Goal: Task Accomplishment & Management: Complete application form

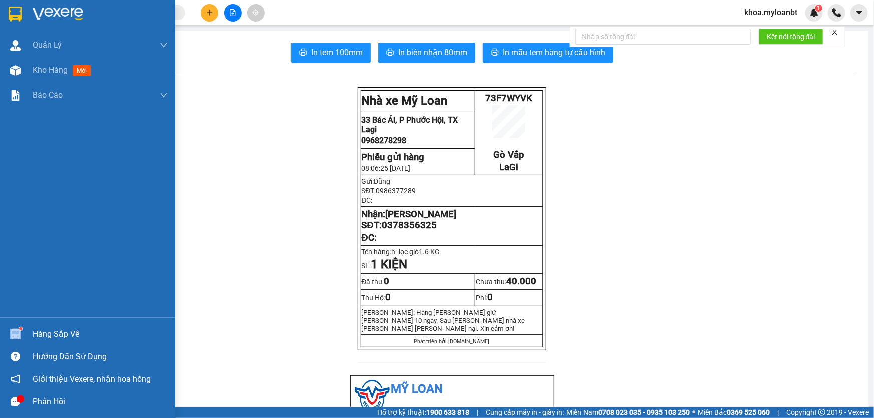
click at [15, 334] on img at bounding box center [15, 334] width 11 height 11
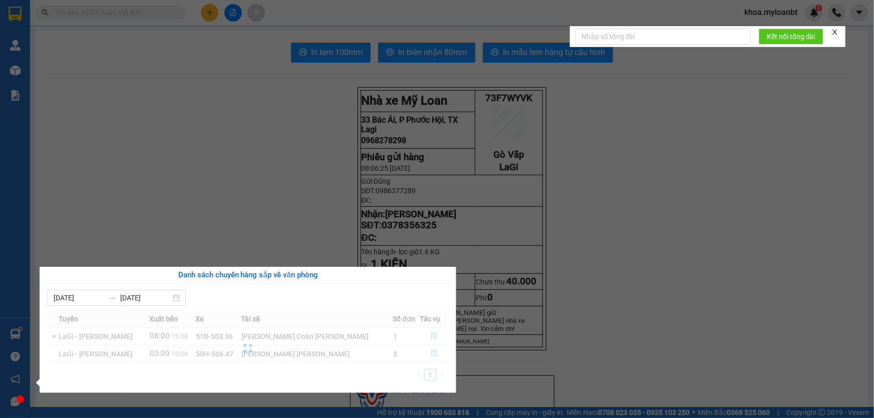
click at [426, 333] on div at bounding box center [248, 348] width 401 height 77
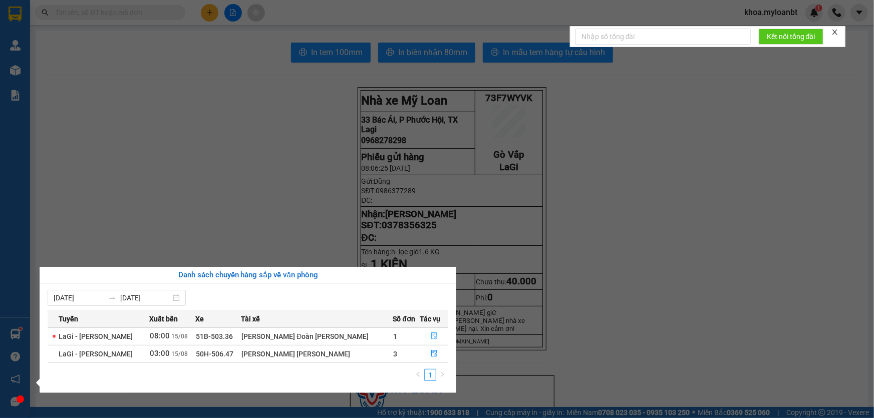
click at [431, 334] on icon "file-done" at bounding box center [434, 336] width 6 height 7
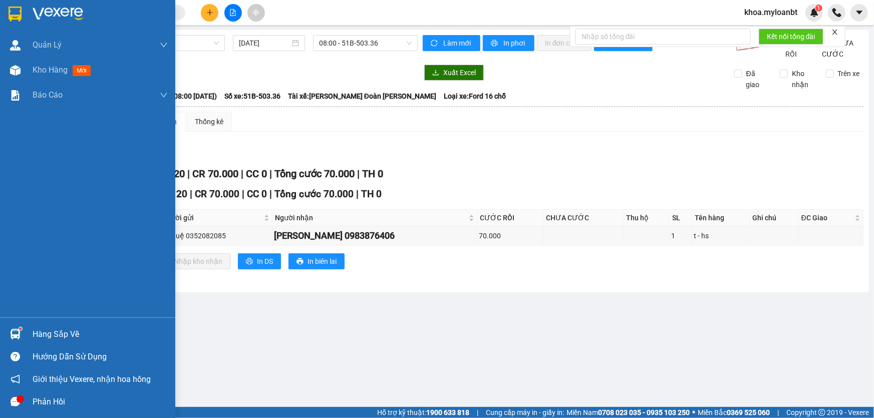
click at [0, 321] on div "Hàng sắp về Hướng dẫn sử dụng Giới thiệu Vexere, nhận hoa hồng Phản hồi" at bounding box center [87, 365] width 175 height 96
drag, startPoint x: 6, startPoint y: 338, endPoint x: 37, endPoint y: 304, distance: 45.7
click at [7, 338] on div at bounding box center [16, 335] width 18 height 18
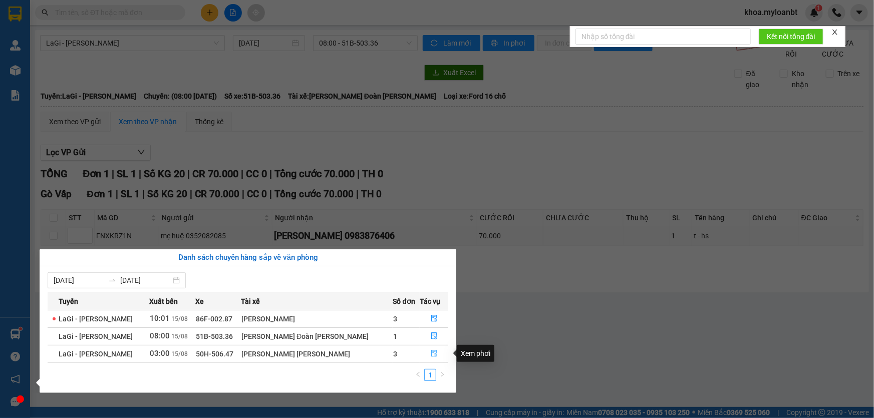
click at [420, 357] on button "button" at bounding box center [434, 354] width 28 height 16
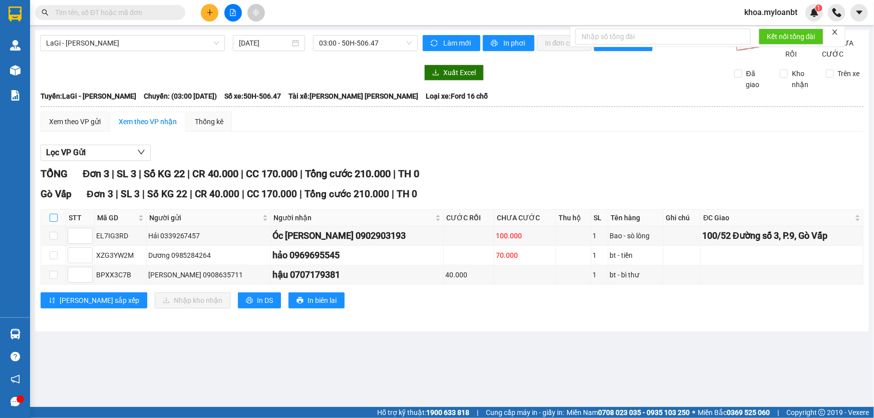
click at [54, 222] on input "checkbox" at bounding box center [54, 218] width 8 height 8
checkbox input "true"
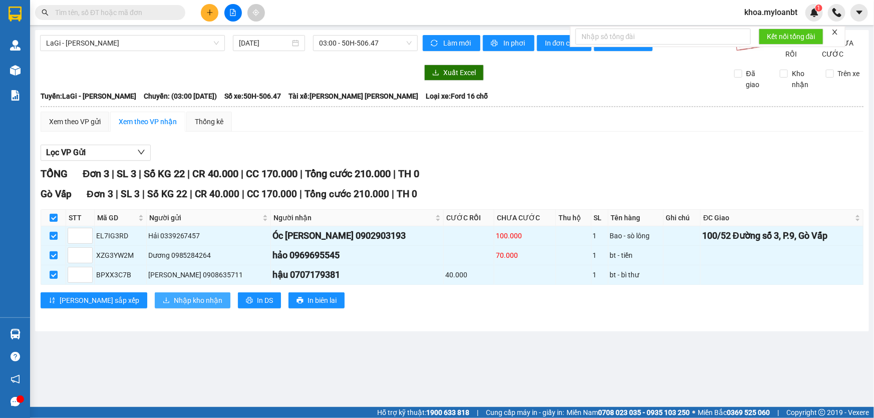
click at [155, 308] on button "Nhập kho nhận" at bounding box center [193, 300] width 76 height 16
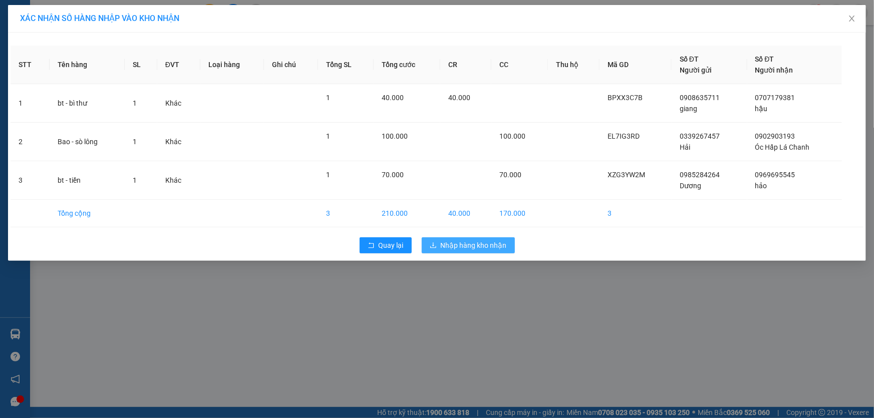
click at [501, 244] on span "Nhập hàng kho nhận" at bounding box center [474, 245] width 66 height 11
click at [467, 242] on span "Nhập hàng kho nhận" at bounding box center [474, 245] width 66 height 11
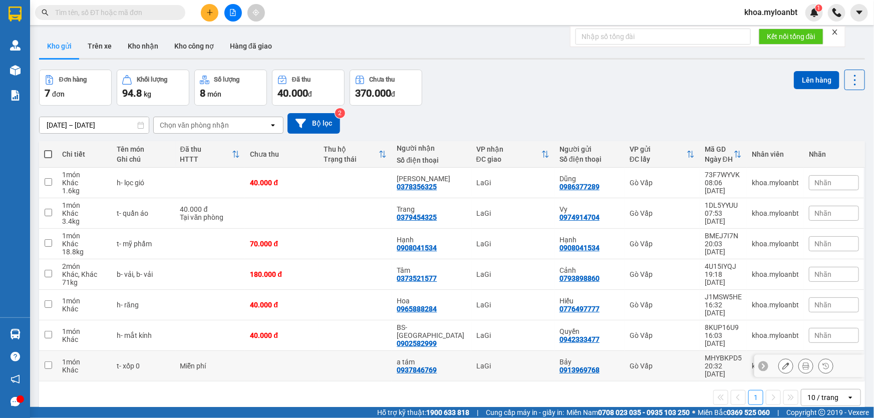
click at [197, 362] on div "Miễn phí" at bounding box center [210, 366] width 60 height 8
checkbox input "true"
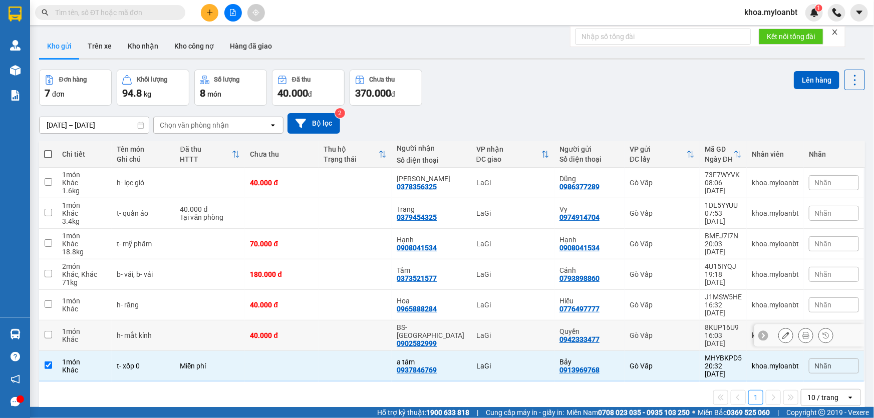
click at [245, 333] on td at bounding box center [210, 335] width 70 height 31
checkbox input "true"
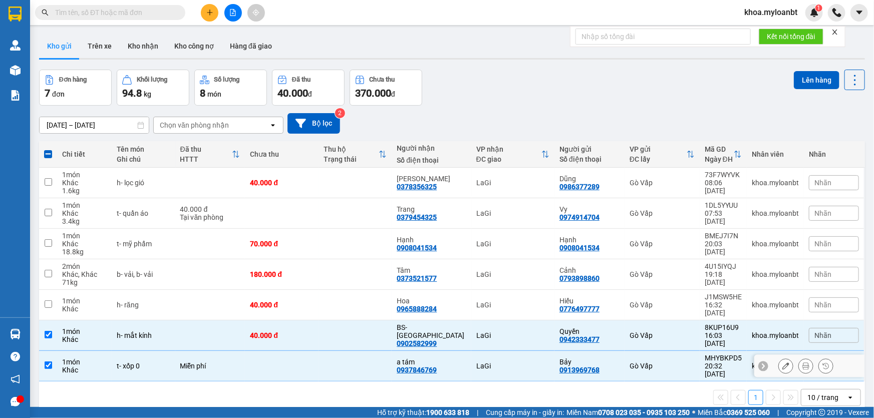
click at [240, 362] on div "Miễn phí" at bounding box center [210, 366] width 60 height 8
checkbox input "false"
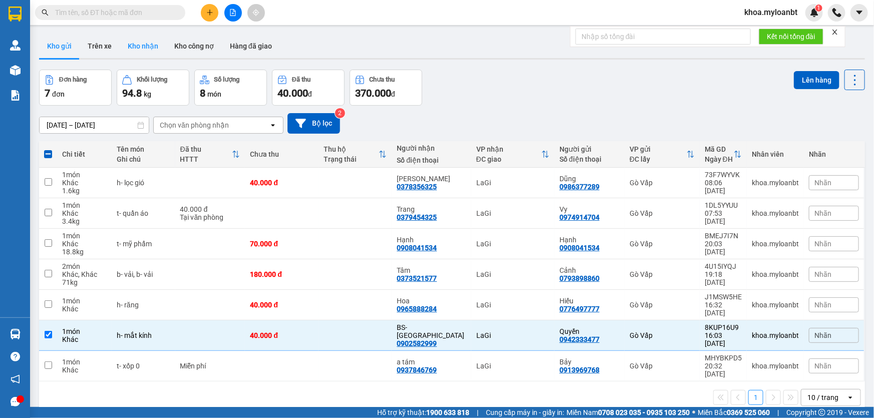
click at [142, 52] on button "Kho nhận" at bounding box center [143, 46] width 47 height 24
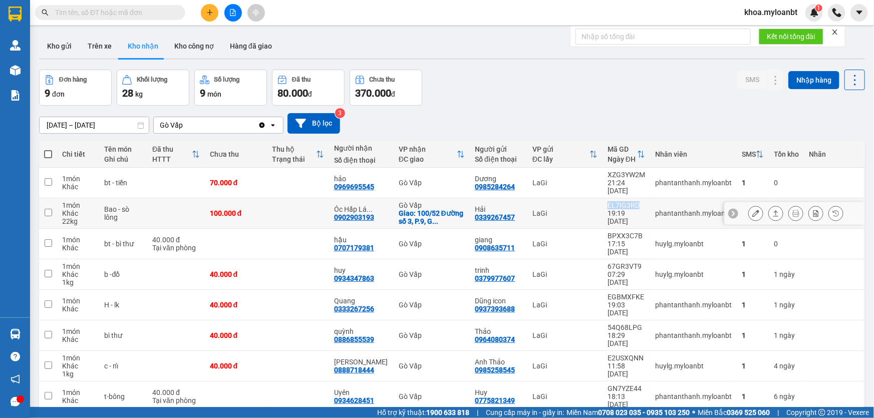
drag, startPoint x: 603, startPoint y: 197, endPoint x: 637, endPoint y: 200, distance: 34.2
click at [637, 201] on div "EL7IG3RD" at bounding box center [626, 205] width 38 height 8
checkbox input "true"
copy div "EL7IG3RD"
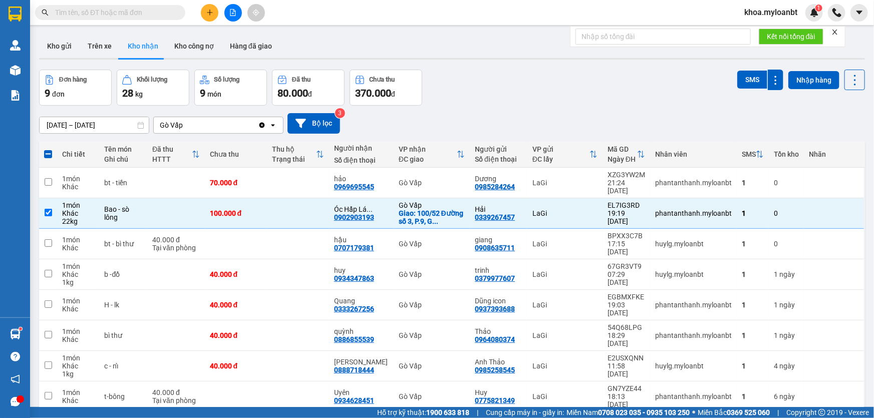
click at [100, 18] on span at bounding box center [110, 12] width 150 height 15
click at [119, 13] on input "text" at bounding box center [114, 12] width 118 height 11
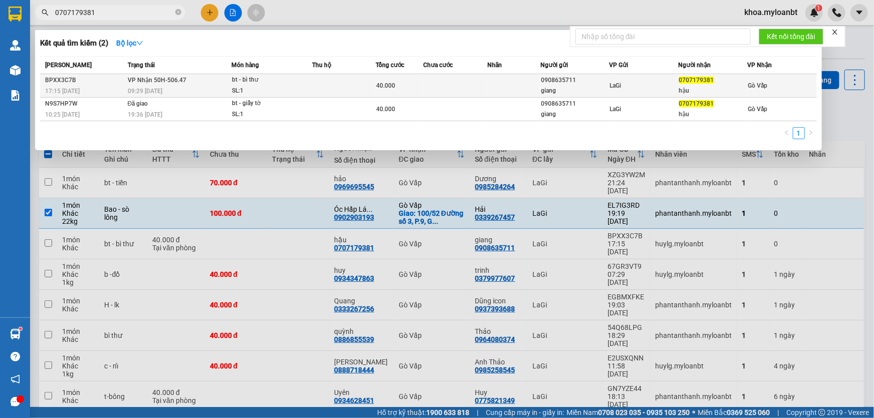
type input "0707179381"
click at [175, 87] on div "09:29 [DATE]" at bounding box center [179, 91] width 103 height 11
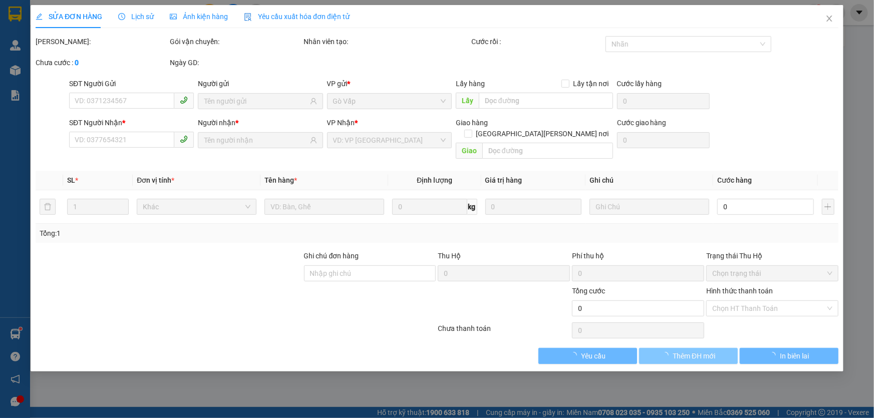
type input "0908635711"
type input "giang"
type input "0707179381"
type input "hậu"
type input "40.000"
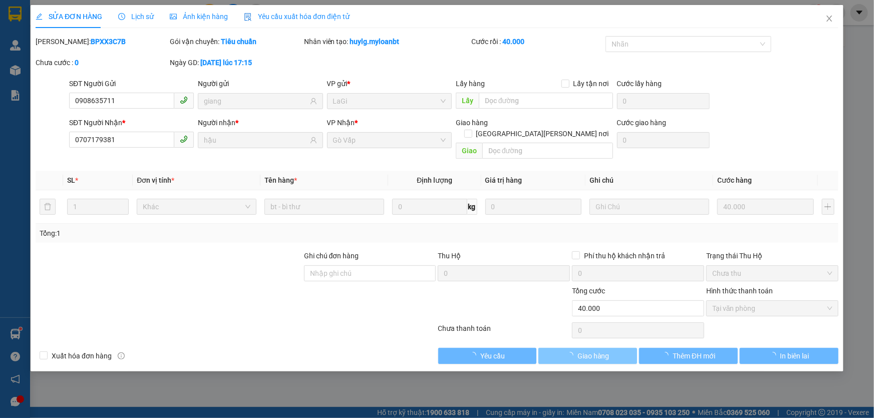
click at [611, 348] on button "Giao hàng" at bounding box center [587, 356] width 99 height 16
click at [613, 348] on button "Giao hàng" at bounding box center [587, 356] width 99 height 16
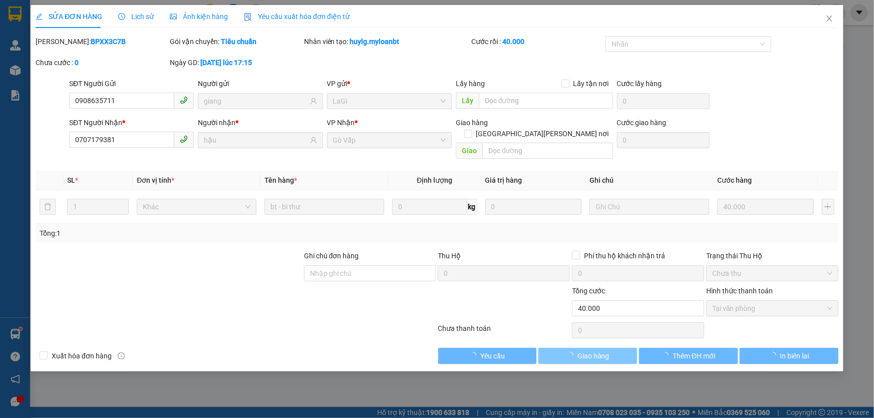
click at [613, 348] on button "Giao hàng" at bounding box center [587, 356] width 99 height 16
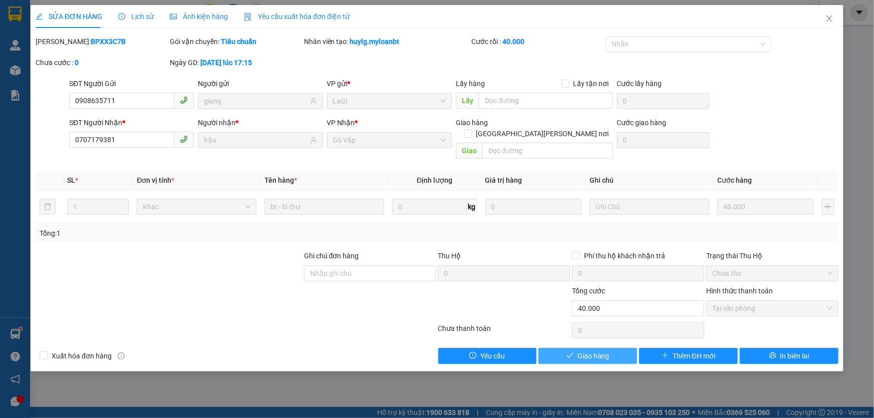
click at [603, 351] on span "Giao hàng" at bounding box center [593, 356] width 32 height 11
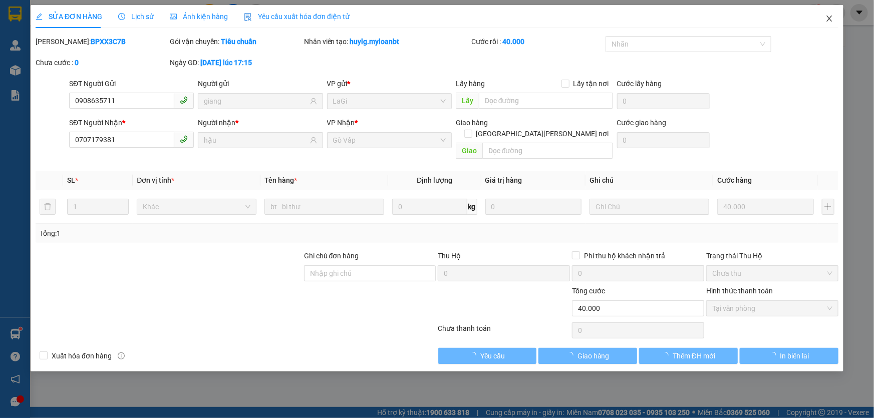
click at [840, 23] on span "Close" at bounding box center [829, 19] width 28 height 28
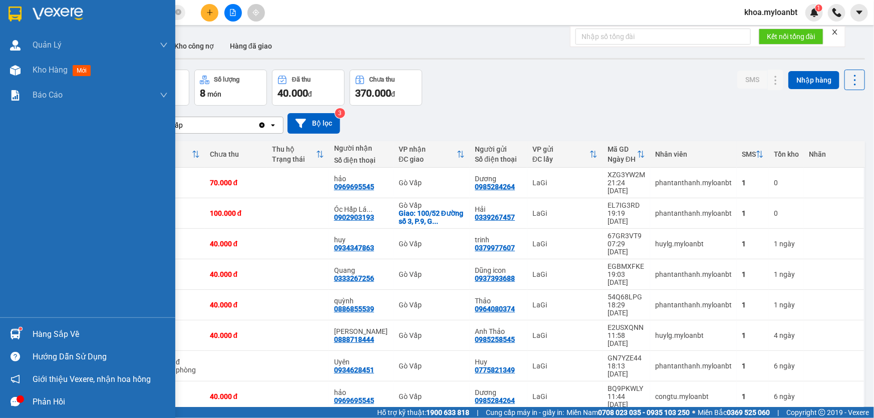
click at [19, 337] on img at bounding box center [15, 334] width 11 height 11
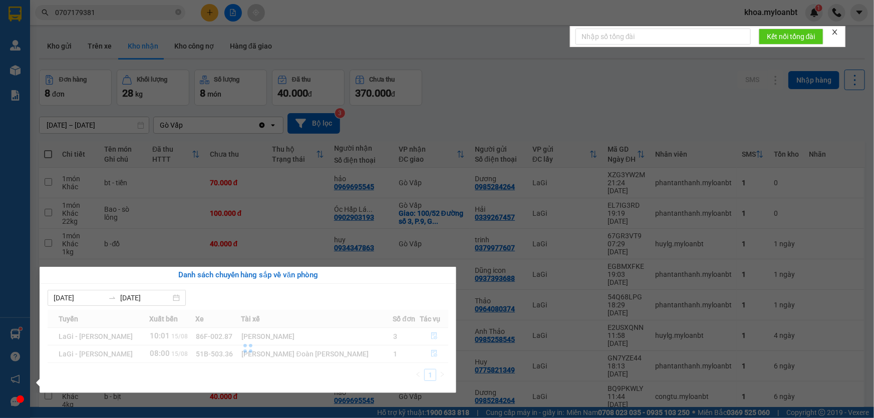
click at [583, 193] on section "Kết quả [PERSON_NAME] ( 2 ) Bộ lọc Mã ĐH Trạng thái Món hàng Thu hộ Tổng [PERSO…" at bounding box center [437, 209] width 874 height 418
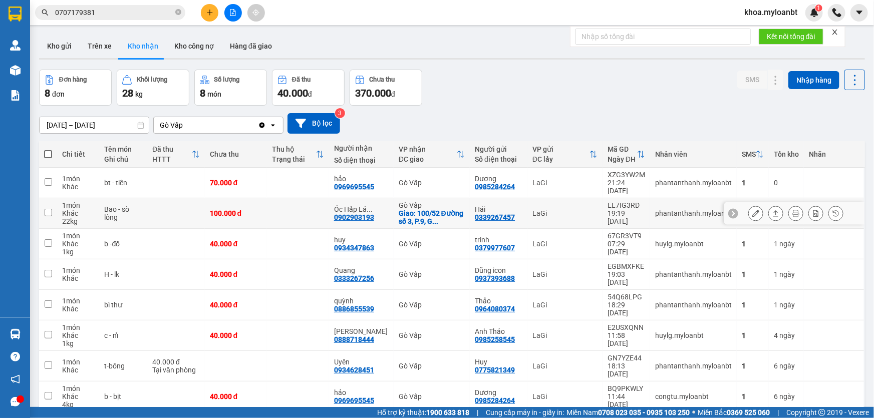
click at [773, 210] on icon at bounding box center [776, 213] width 6 height 6
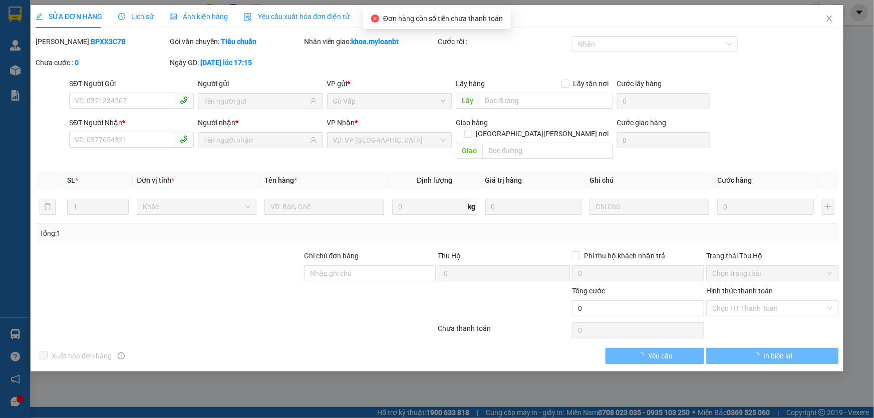
click at [743, 299] on div "Total Paid Fee Total UnPaid Fee Cash Collection Total Fee Mã ĐH: BPXX3C7B Gói v…" at bounding box center [437, 200] width 803 height 328
type input "0339267457"
type input "Hải"
type input "0902903193"
type input "Óc Hấp Lá Chanh"
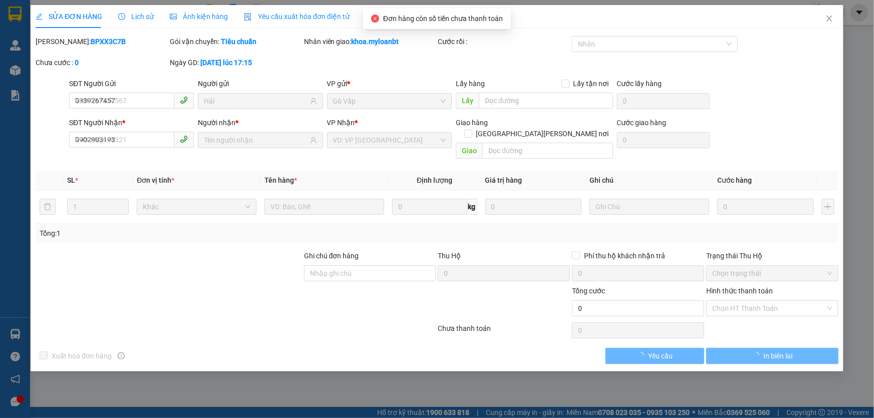
checkbox input "true"
type input "100/52 Đường số 3, P.9, Gò Vấp"
type input "100.000"
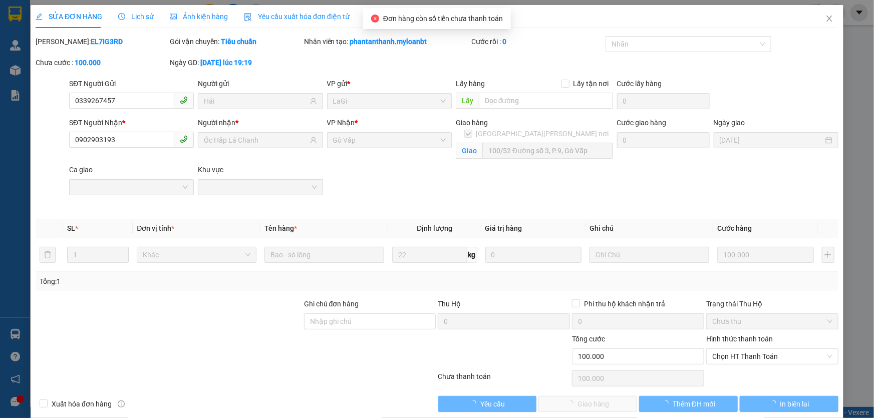
drag, startPoint x: 743, startPoint y: 299, endPoint x: 729, endPoint y: 342, distance: 44.7
click at [743, 302] on div "Trạng thái Thu Hộ" at bounding box center [772, 303] width 132 height 11
click at [723, 361] on span "Chọn HT Thanh Toán" at bounding box center [772, 356] width 120 height 15
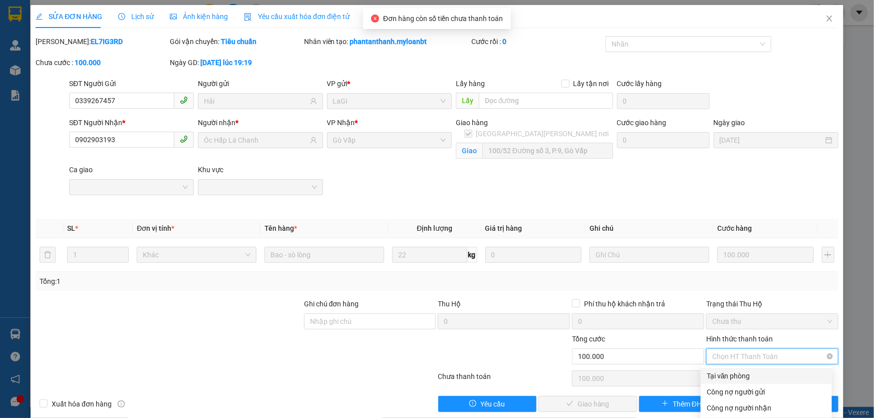
click at [716, 373] on div "Tại văn phòng" at bounding box center [766, 376] width 119 height 11
type input "0"
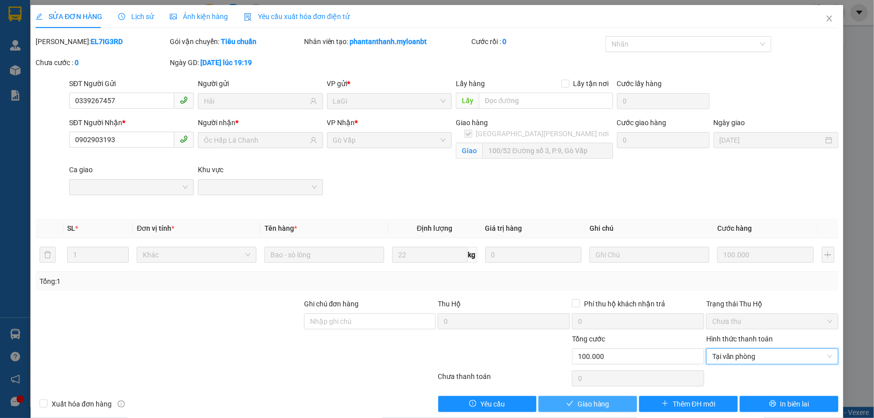
click at [580, 396] on button "Giao hàng" at bounding box center [587, 404] width 99 height 16
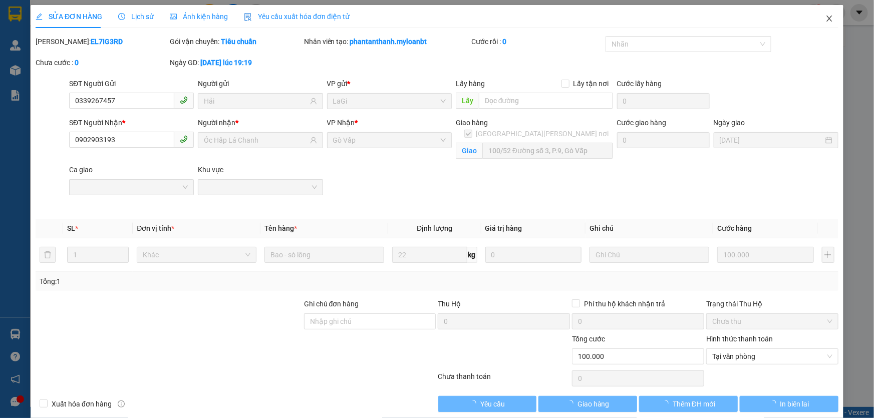
click at [828, 18] on span "Close" at bounding box center [829, 19] width 28 height 28
click at [828, 19] on div at bounding box center [837, 13] width 18 height 18
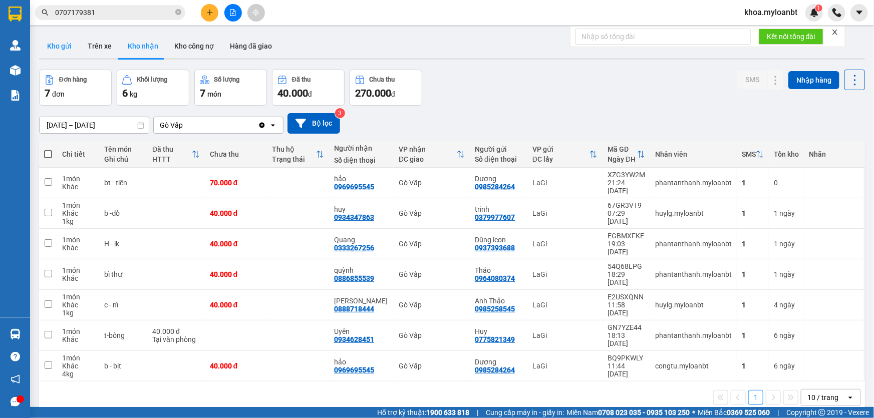
click at [56, 57] on button "Kho gửi" at bounding box center [59, 46] width 41 height 24
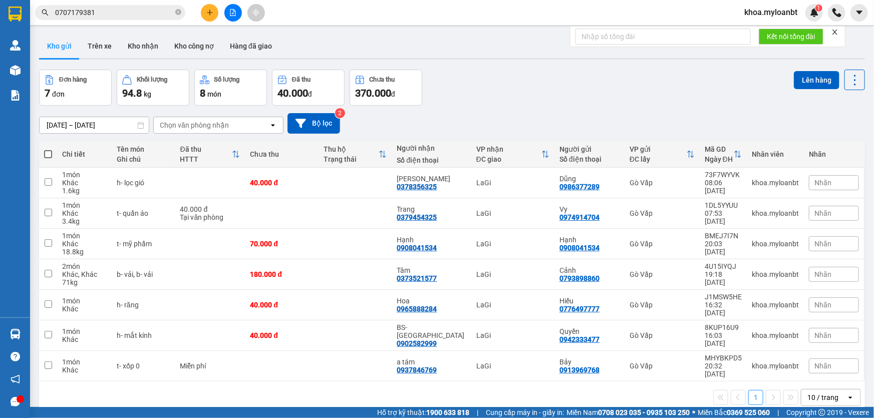
click at [48, 152] on span at bounding box center [48, 154] width 8 height 8
click at [48, 149] on input "checkbox" at bounding box center [48, 149] width 0 height 0
checkbox input "true"
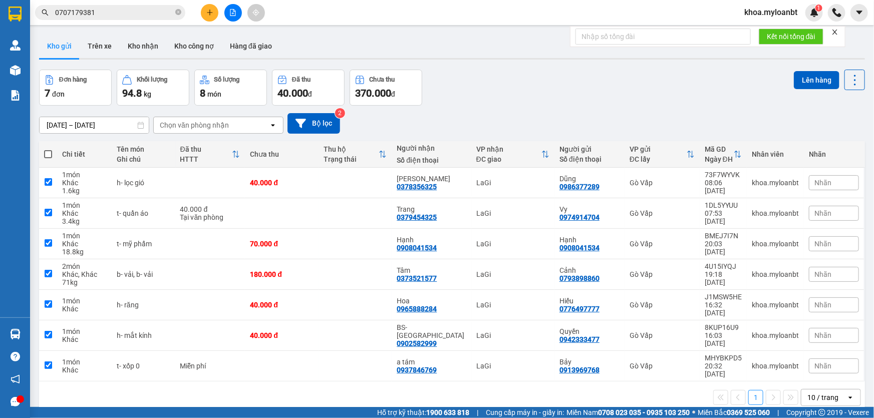
checkbox input "true"
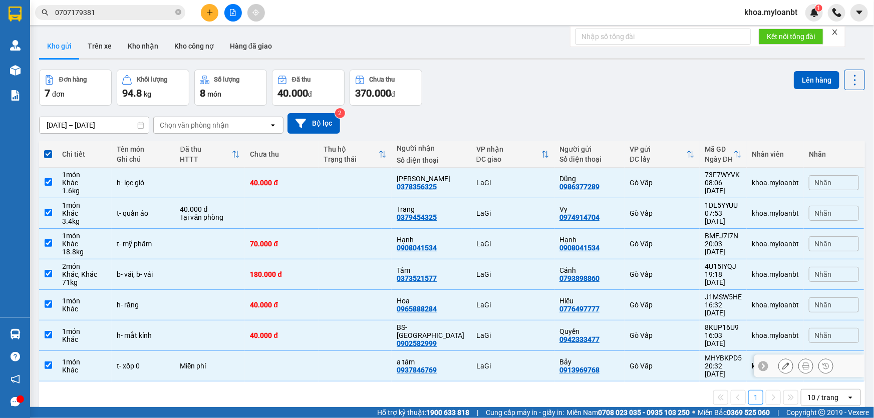
click at [59, 351] on td "1 món Khác" at bounding box center [84, 366] width 55 height 31
checkbox input "false"
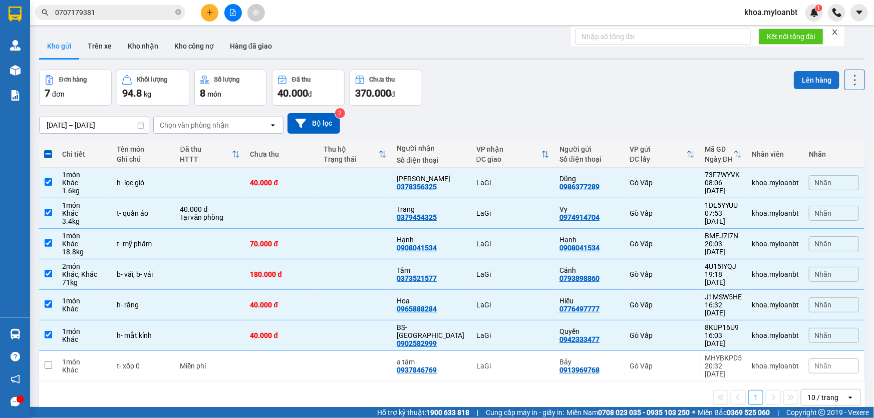
click at [797, 86] on button "Lên hàng" at bounding box center [817, 80] width 46 height 18
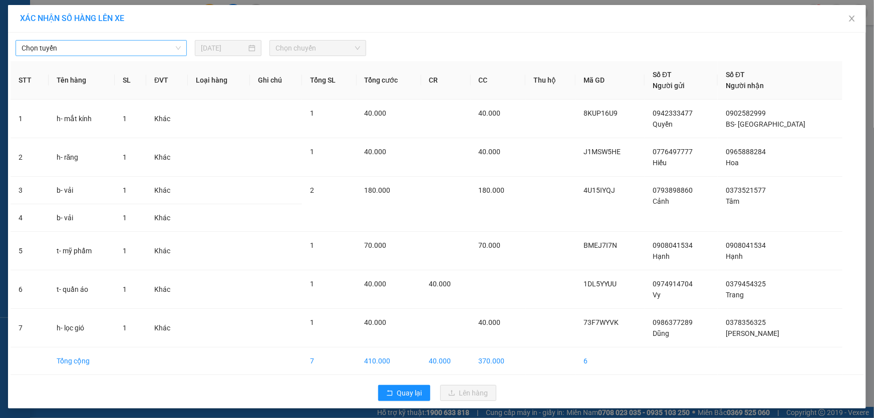
click at [115, 49] on span "Chọn tuyến" at bounding box center [101, 48] width 159 height 15
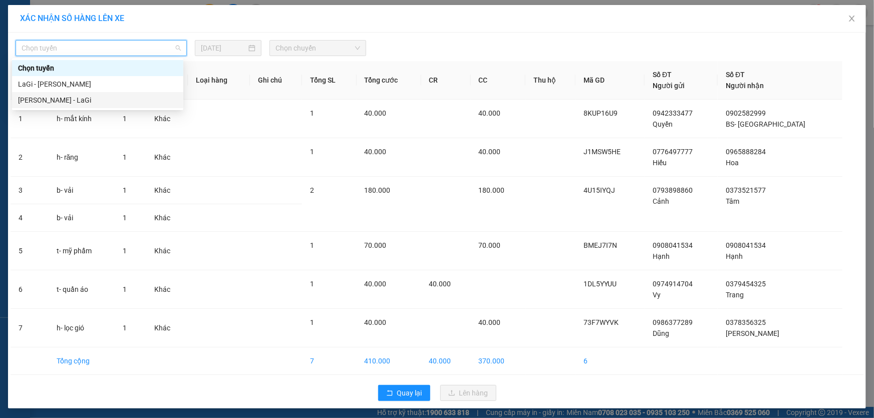
click at [68, 98] on div "[PERSON_NAME] - LaGi" at bounding box center [97, 100] width 159 height 11
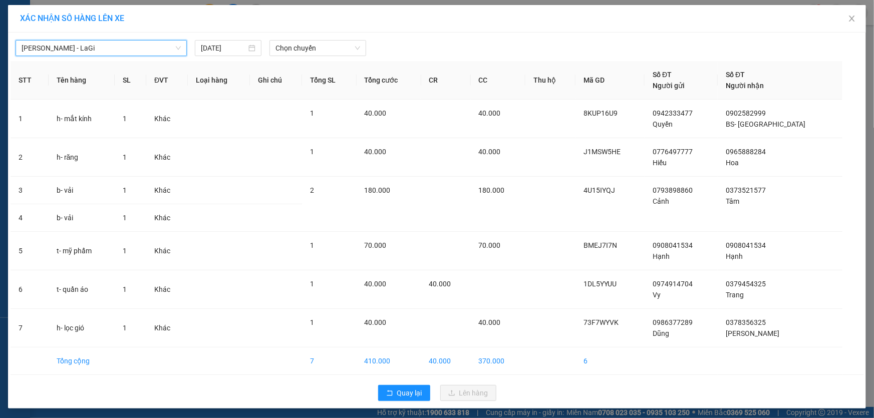
click at [279, 56] on div "[PERSON_NAME] - [GEOGRAPHIC_DATA][PERSON_NAME] - LaGi [DATE] [PERSON_NAME] STT …" at bounding box center [437, 221] width 858 height 376
click at [290, 52] on span "Chọn chuyến" at bounding box center [317, 48] width 85 height 15
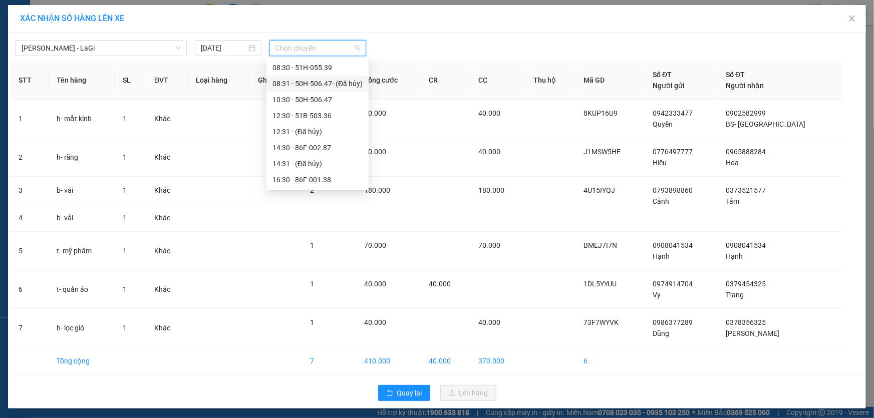
scroll to position [45, 0]
click at [315, 89] on div "10:30 - 50H-506.47" at bounding box center [317, 87] width 90 height 11
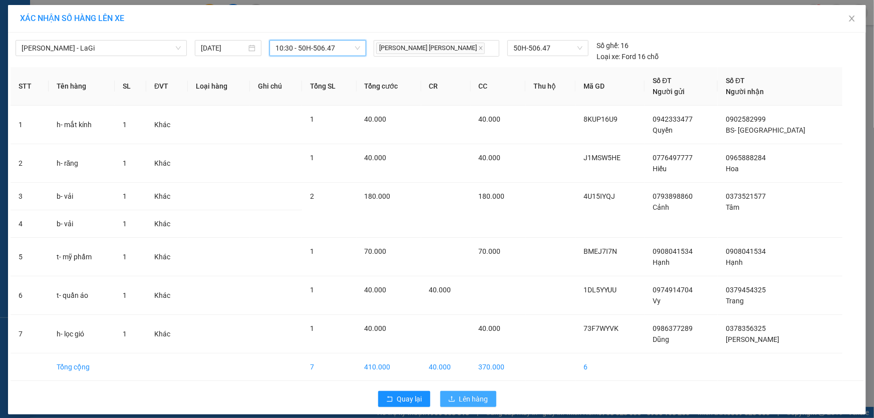
scroll to position [8, 0]
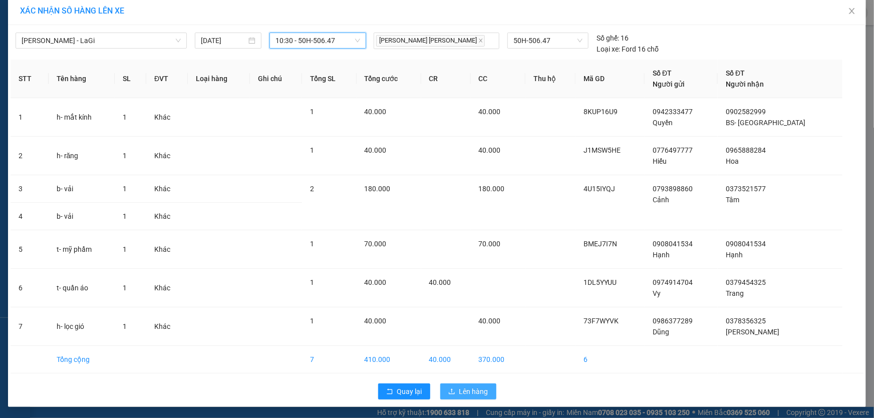
click at [478, 397] on button "Lên hàng" at bounding box center [468, 392] width 56 height 16
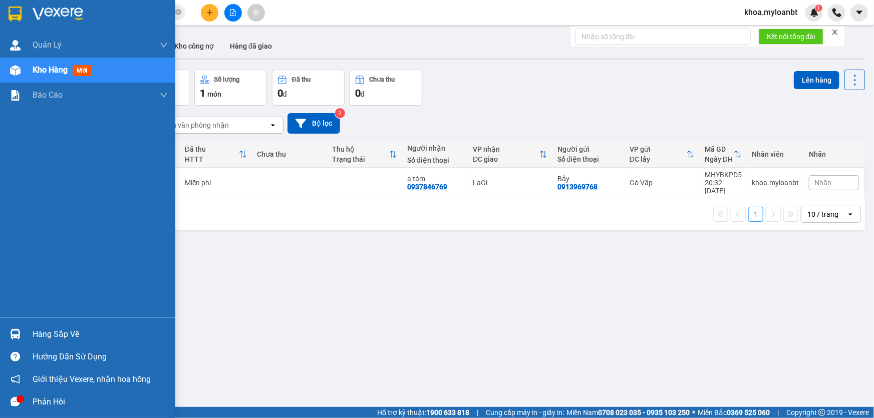
click at [7, 331] on div at bounding box center [16, 335] width 18 height 18
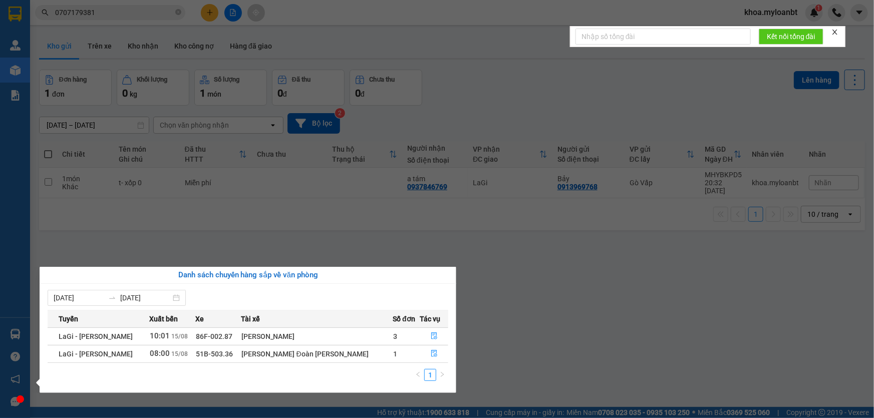
drag, startPoint x: 289, startPoint y: 206, endPoint x: 257, endPoint y: 196, distance: 33.1
click at [289, 203] on section "Kết quả [PERSON_NAME] ( 2 ) Bộ lọc Mã ĐH Trạng thái Món hàng Thu hộ Tổng [PERSO…" at bounding box center [437, 209] width 874 height 418
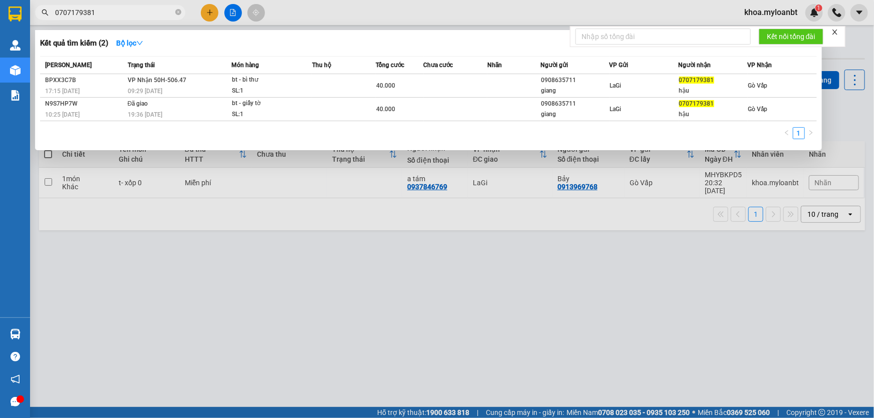
click at [160, 19] on span "0707179381" at bounding box center [110, 12] width 150 height 15
click at [157, 17] on input "0707179381" at bounding box center [114, 12] width 118 height 11
click at [254, 244] on div at bounding box center [437, 209] width 874 height 418
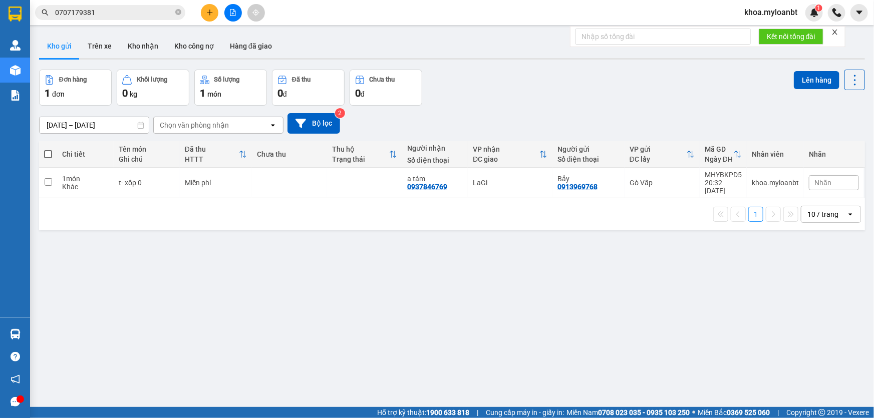
click at [142, 14] on input "0707179381" at bounding box center [114, 12] width 118 height 11
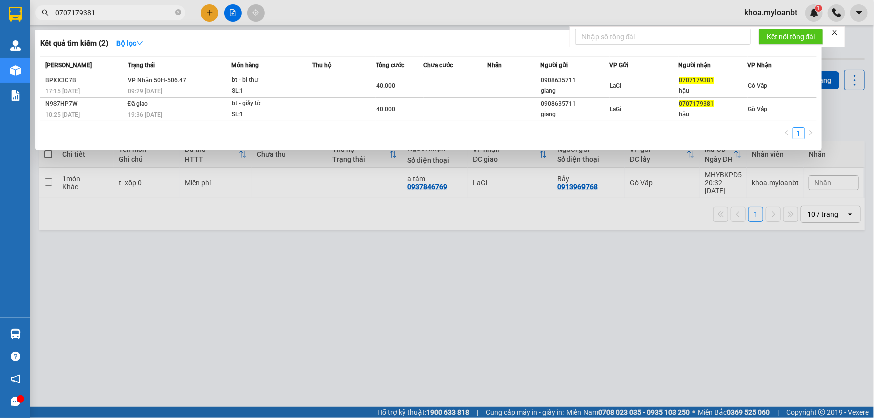
click at [142, 14] on input "0707179381" at bounding box center [114, 12] width 118 height 11
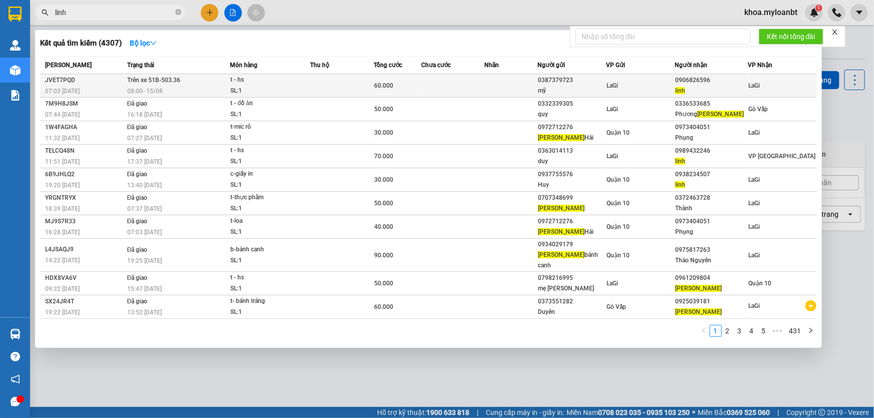
type input "linh"
click at [139, 90] on span "08:00 [DATE]" at bounding box center [145, 91] width 36 height 7
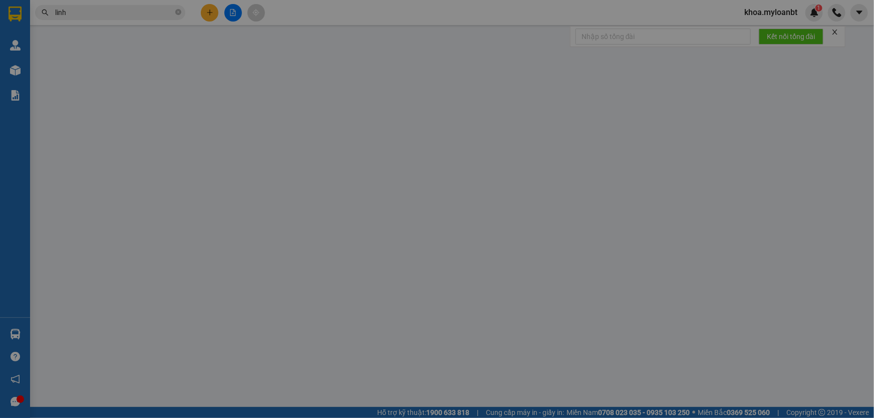
type input "0387379723"
type input "mỹ"
type input "0906826596"
type input "linh"
type input "60.000"
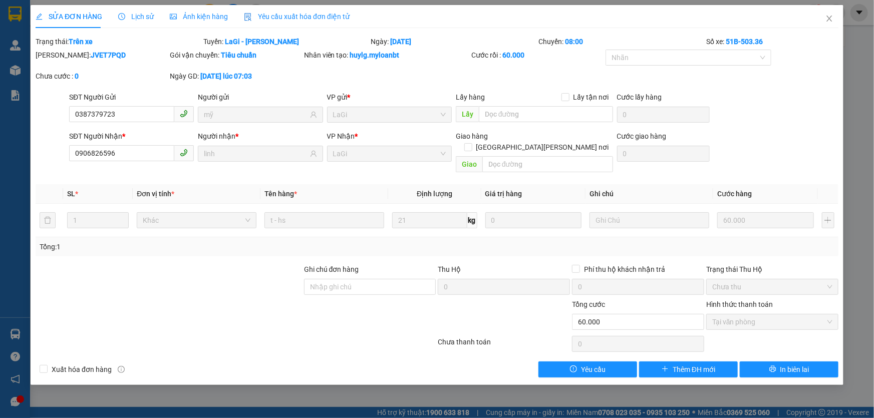
click at [91, 58] on b "JVET7PQD" at bounding box center [108, 55] width 35 height 8
copy b "JVET7PQD"
click at [829, 21] on icon "close" at bounding box center [829, 19] width 8 height 8
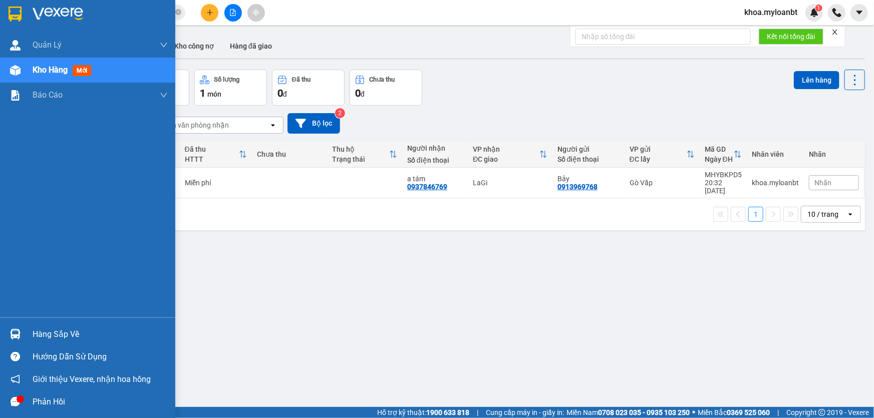
click at [10, 339] on img at bounding box center [15, 334] width 11 height 11
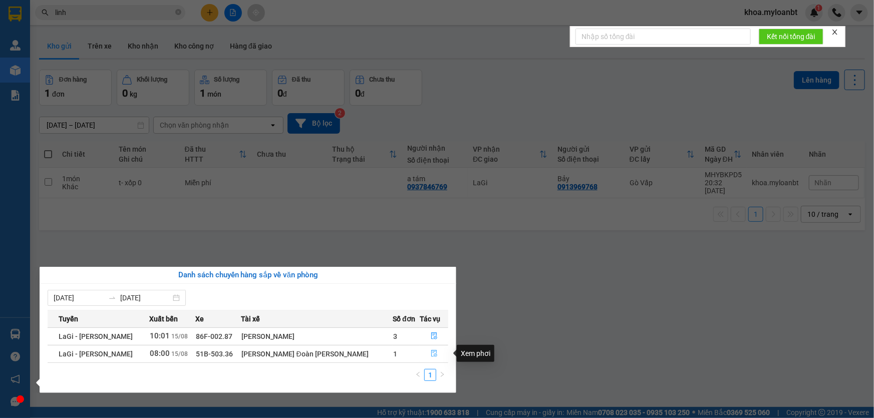
click at [420, 354] on button "button" at bounding box center [434, 354] width 28 height 16
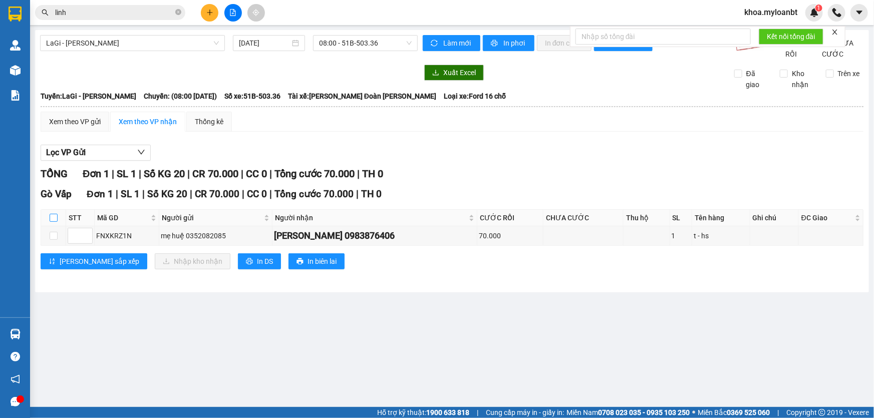
click at [56, 222] on input "checkbox" at bounding box center [54, 218] width 8 height 8
checkbox input "true"
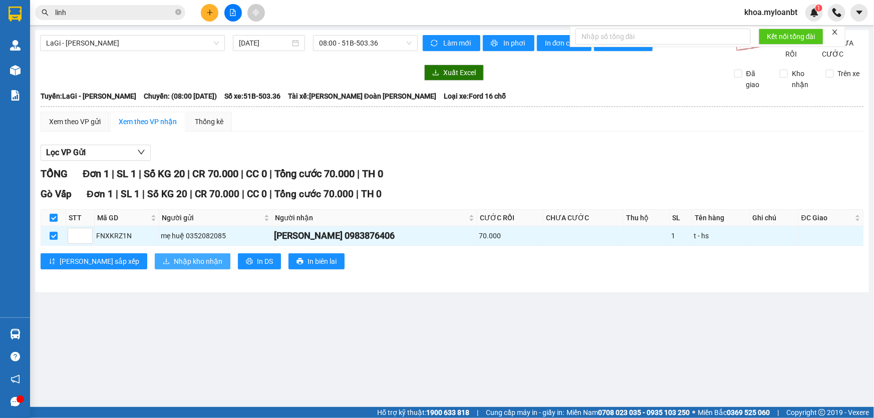
click at [174, 267] on span "Nhập kho nhận" at bounding box center [198, 261] width 49 height 11
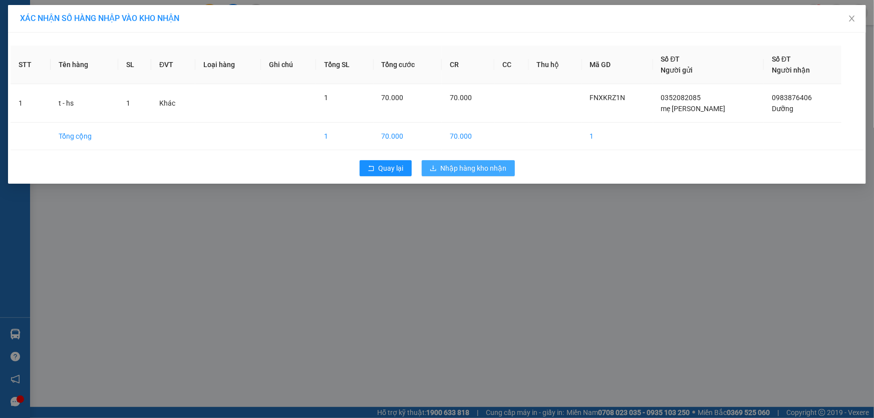
click at [489, 169] on span "Nhập hàng kho nhận" at bounding box center [474, 168] width 66 height 11
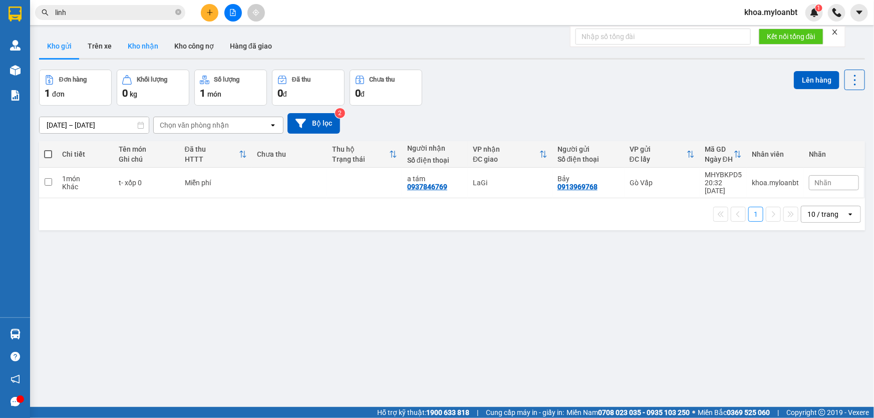
click at [144, 40] on button "Kho nhận" at bounding box center [143, 46] width 47 height 24
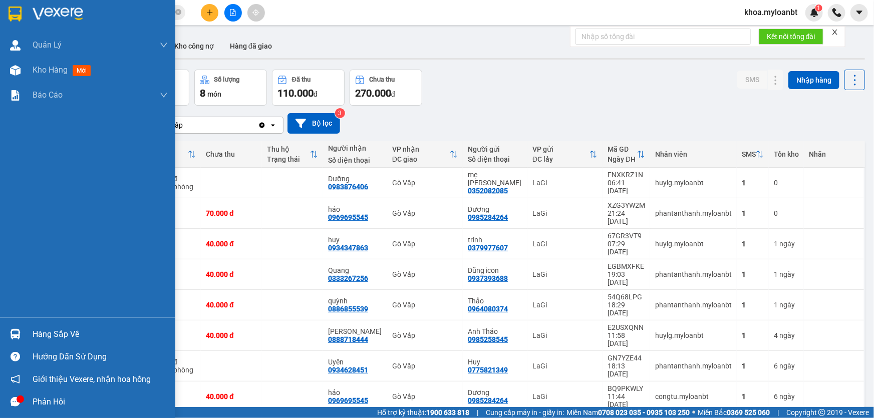
click at [14, 333] on img at bounding box center [15, 334] width 11 height 11
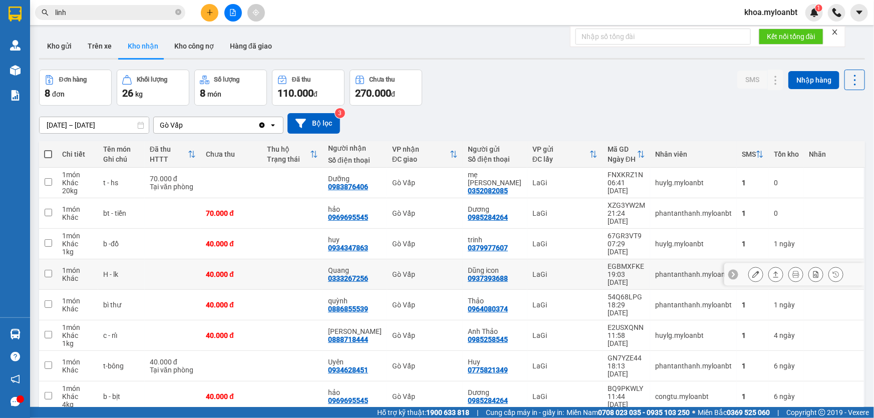
click at [331, 256] on section "Kết quả [PERSON_NAME] ( 4307 ) Bộ lọc Mã ĐH Trạng thái Món hàng Thu hộ Tổng [PE…" at bounding box center [437, 209] width 874 height 418
click at [307, 261] on td at bounding box center [292, 274] width 61 height 31
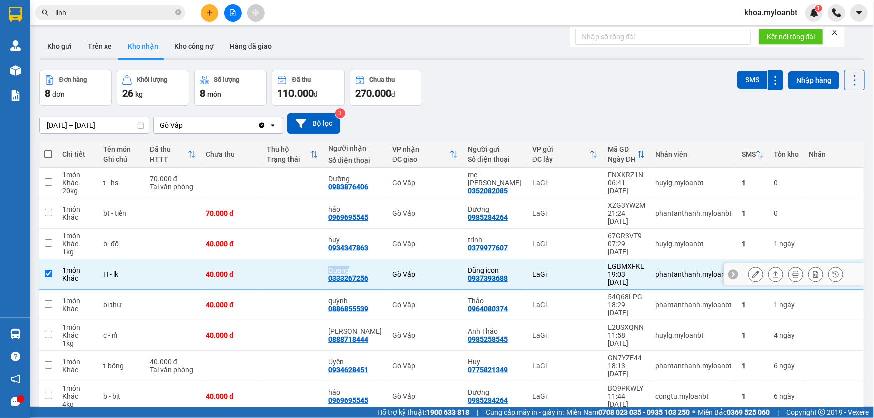
click at [307, 261] on td at bounding box center [292, 274] width 61 height 31
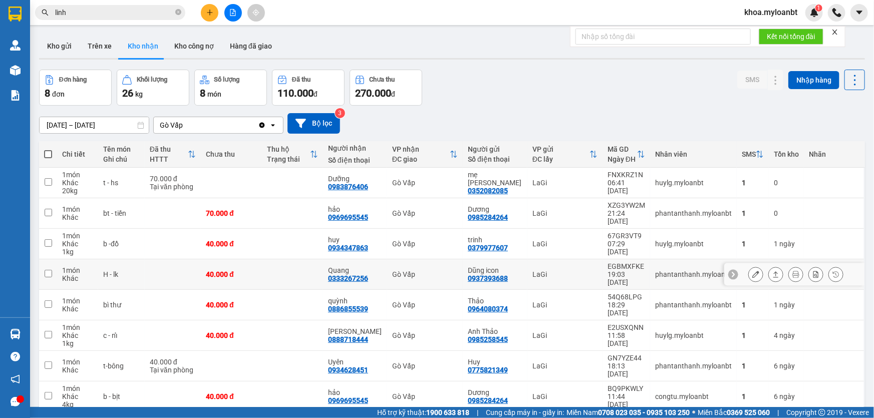
click at [314, 266] on td at bounding box center [292, 274] width 61 height 31
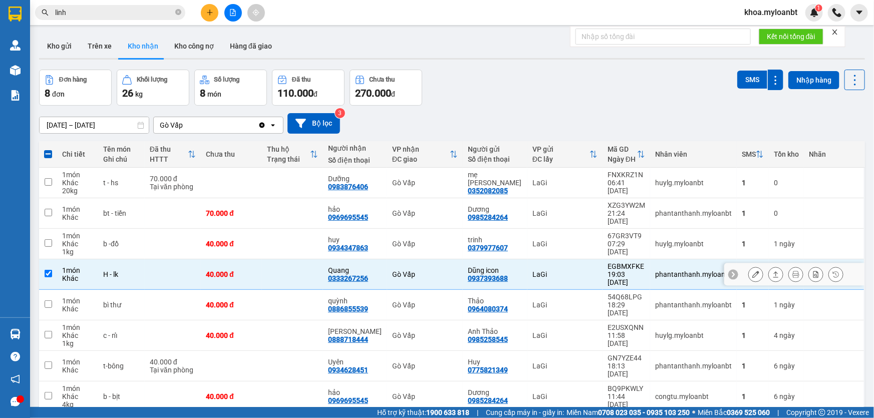
click at [300, 260] on td at bounding box center [292, 274] width 61 height 31
checkbox input "false"
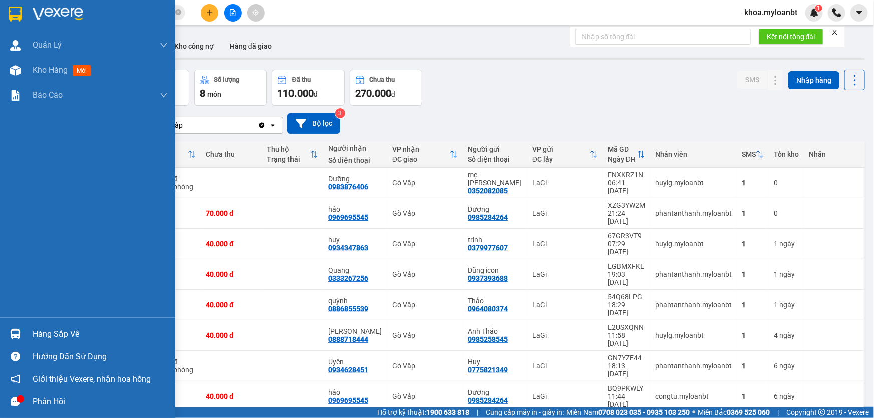
click at [4, 325] on div "Hàng sắp về" at bounding box center [87, 334] width 175 height 23
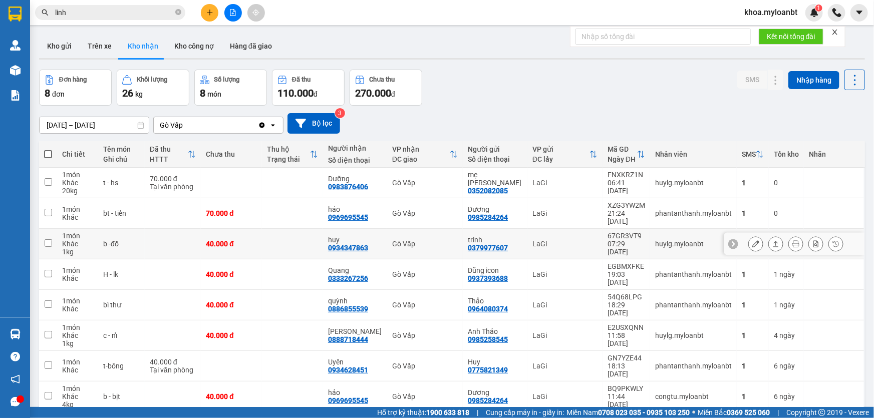
click at [352, 235] on section "Kết quả [PERSON_NAME] ( 4307 ) Bộ lọc Mã ĐH Trạng thái Món hàng Thu hộ Tổng [PE…" at bounding box center [437, 209] width 874 height 418
click at [309, 210] on td at bounding box center [292, 213] width 61 height 31
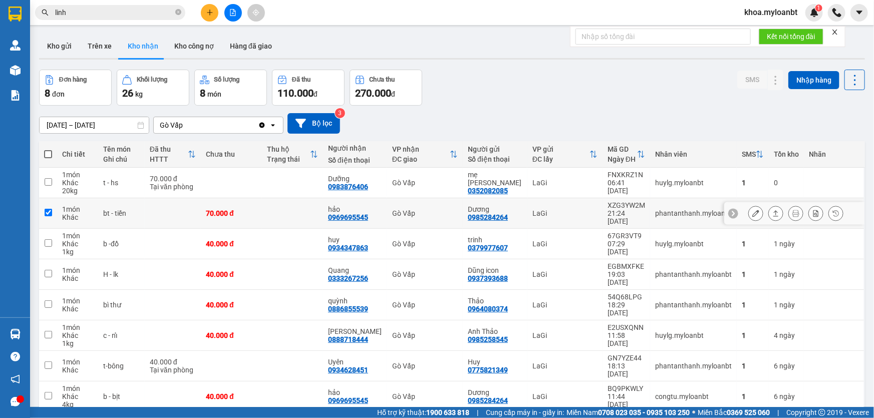
checkbox input "true"
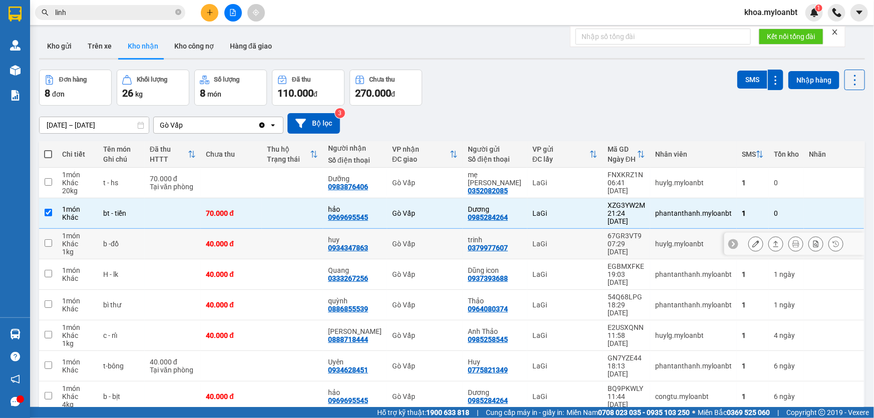
click at [300, 237] on td at bounding box center [292, 244] width 61 height 31
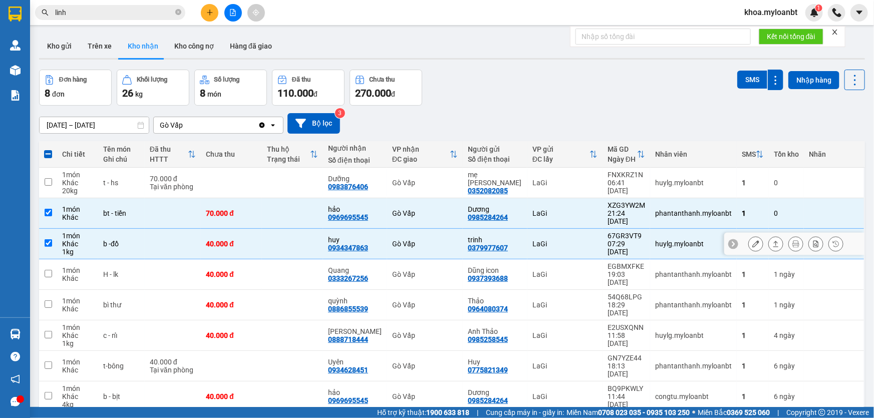
click at [302, 234] on td at bounding box center [292, 244] width 61 height 31
checkbox input "false"
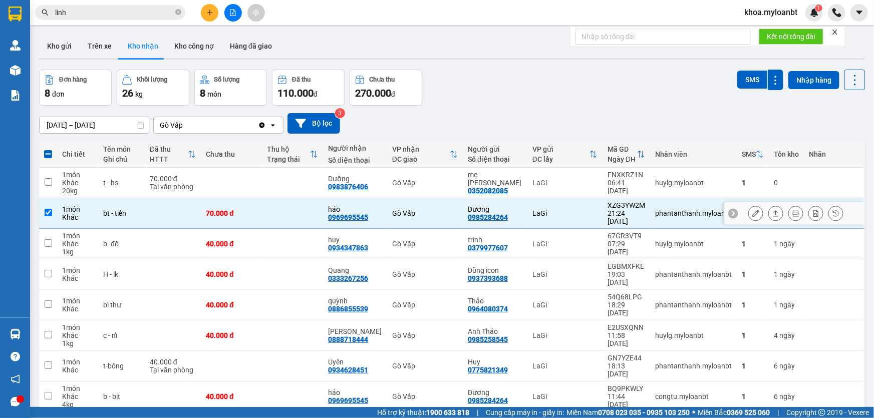
click at [301, 212] on td at bounding box center [292, 213] width 61 height 31
checkbox input "false"
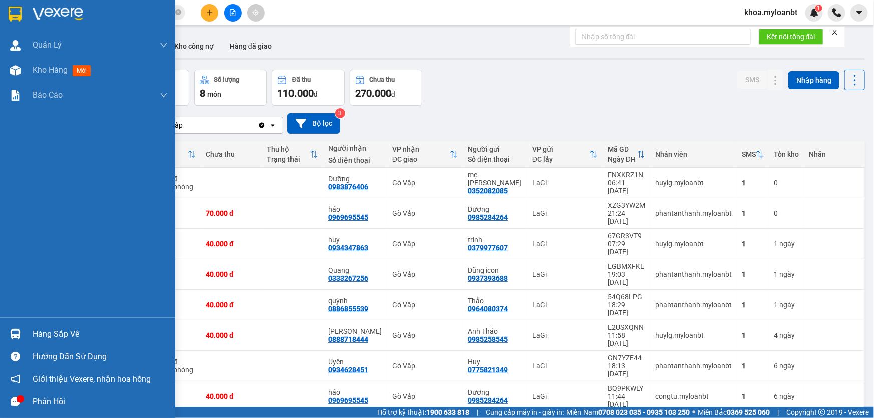
click at [0, 334] on div "Hàng sắp về" at bounding box center [87, 334] width 175 height 23
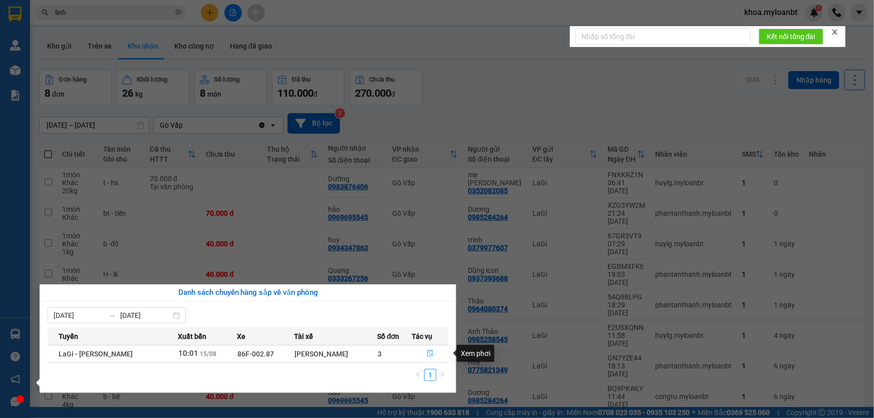
click at [435, 358] on button "button" at bounding box center [430, 354] width 36 height 16
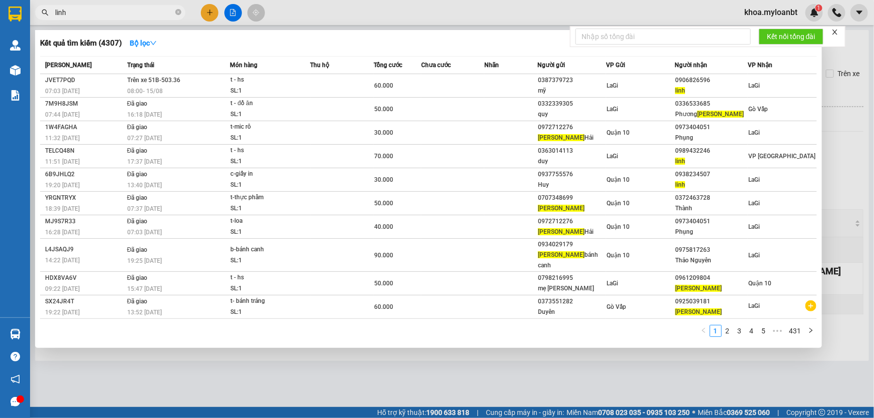
click at [134, 15] on input "linh" at bounding box center [114, 12] width 118 height 11
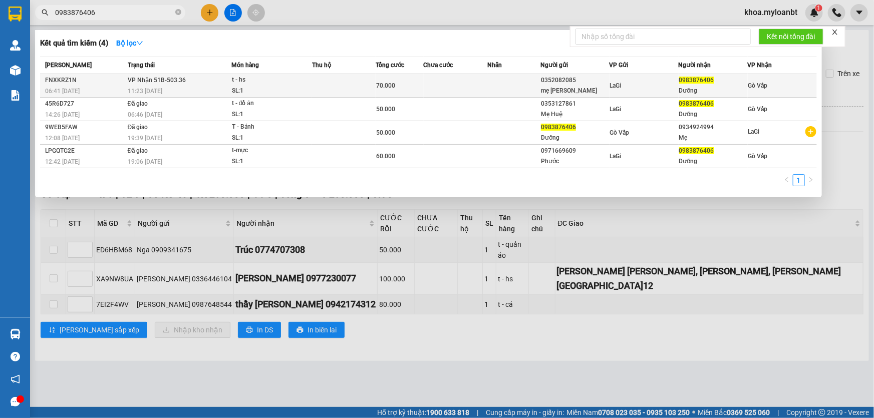
type input "0983876406"
click at [462, 76] on td at bounding box center [456, 86] width 64 height 24
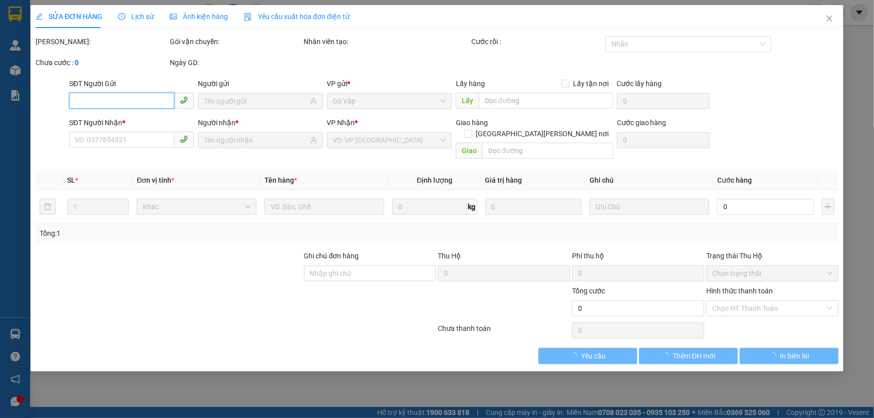
type input "0352082085"
type input "mẹ [PERSON_NAME]"
type input "0983876406"
type input "Dưỡng"
type input "70.000"
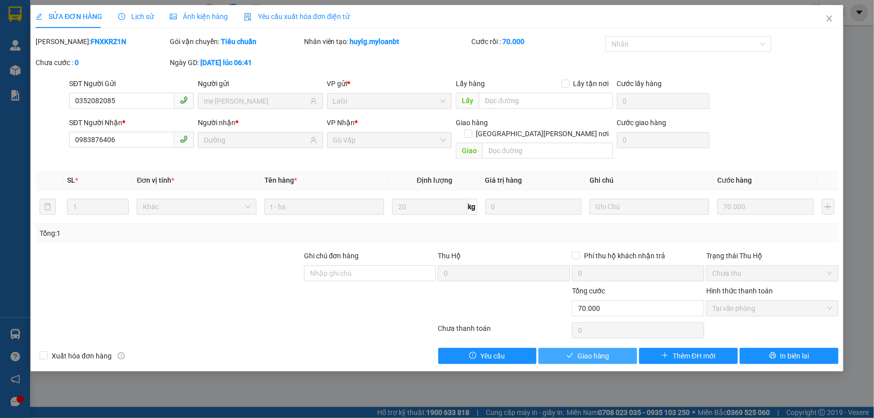
click at [617, 348] on button "Giao hàng" at bounding box center [587, 356] width 99 height 16
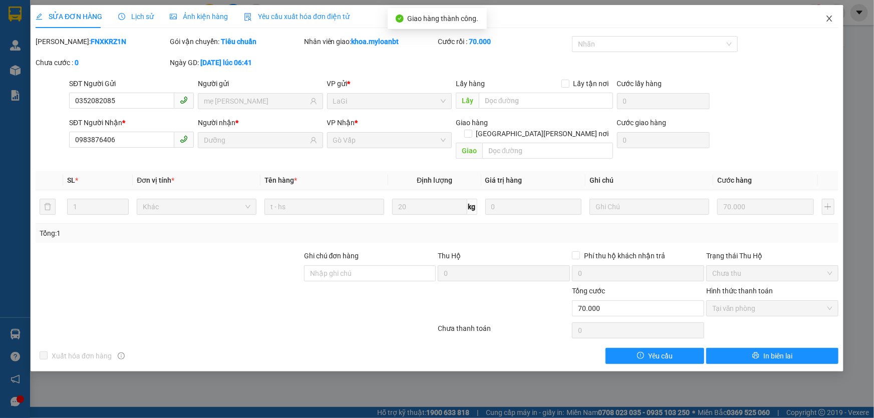
click at [827, 18] on icon "close" at bounding box center [829, 19] width 8 height 8
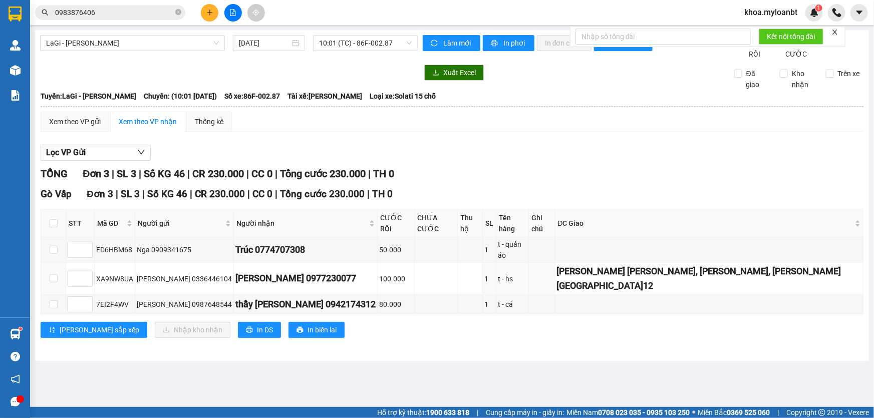
drag, startPoint x: 135, startPoint y: 268, endPoint x: 466, endPoint y: 177, distance: 343.7
click at [466, 177] on div "[PERSON_NAME] 3 | SL 3 | Số KG 46 | CR 230.000 | CC 0 | [PERSON_NAME] 230.000 |…" at bounding box center [452, 258] width 823 height 184
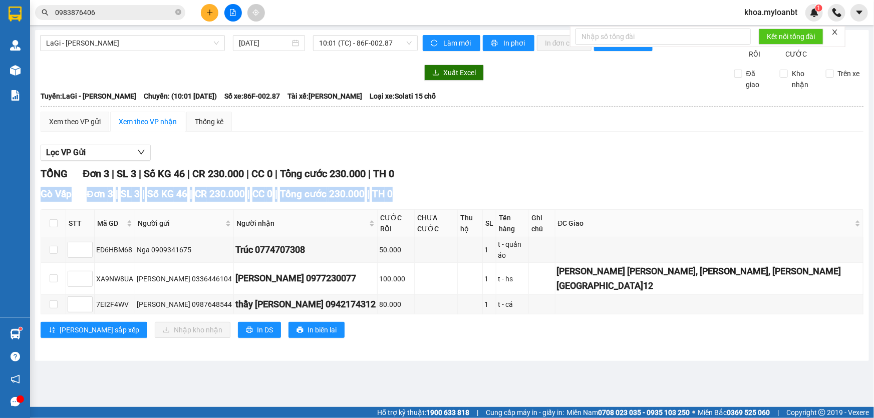
click at [204, 12] on button at bounding box center [210, 13] width 18 height 18
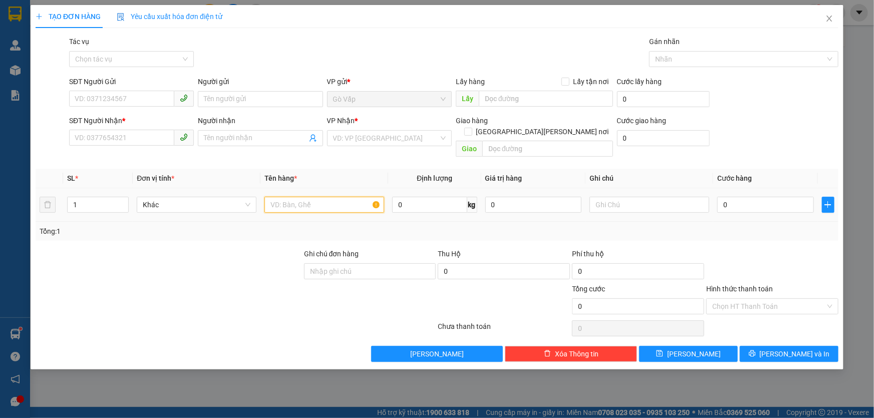
click at [318, 197] on input "text" at bounding box center [324, 205] width 120 height 16
type input "b- vải"
click at [124, 95] on input "SĐT Người Gửi" at bounding box center [121, 99] width 105 height 16
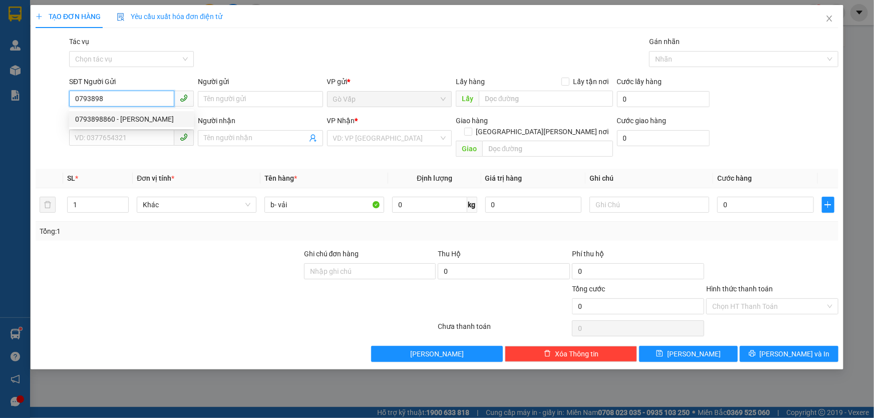
click at [126, 121] on div "0793898860 - [PERSON_NAME]" at bounding box center [131, 119] width 113 height 11
type input "0793898860"
type input "Cảnh"
type input "0373521577"
type input "Tâm"
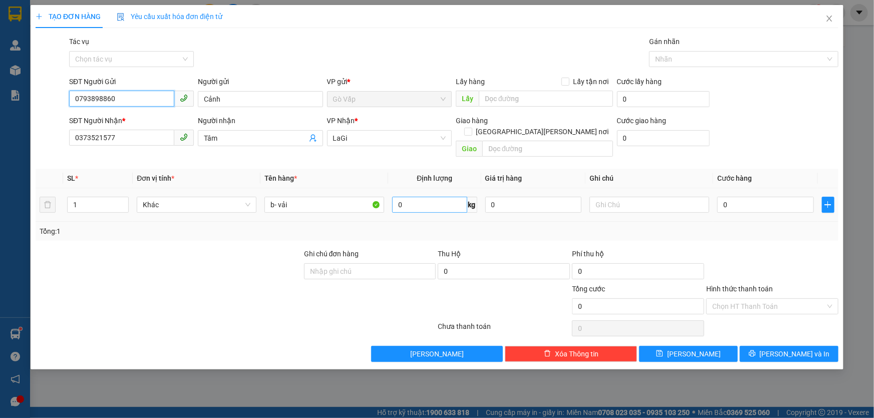
type input "0793898860"
click at [403, 197] on input "0" at bounding box center [429, 205] width 75 height 16
type input "6.3"
click at [738, 195] on div "0" at bounding box center [765, 205] width 97 height 20
click at [761, 197] on input "0" at bounding box center [765, 205] width 97 height 16
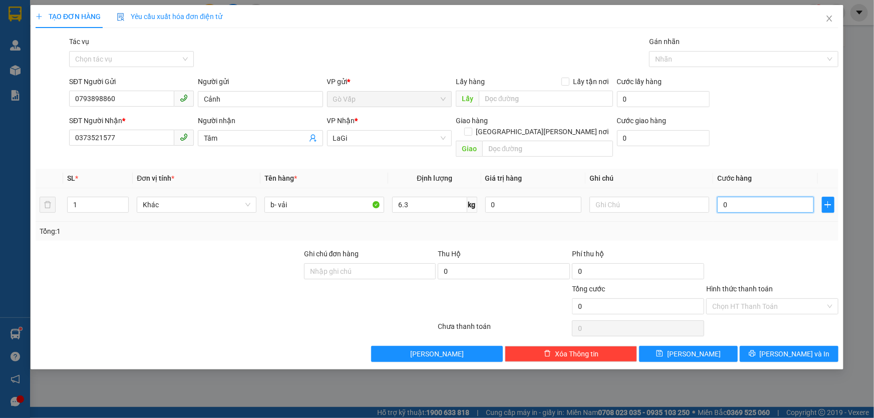
type input "5"
type input "50"
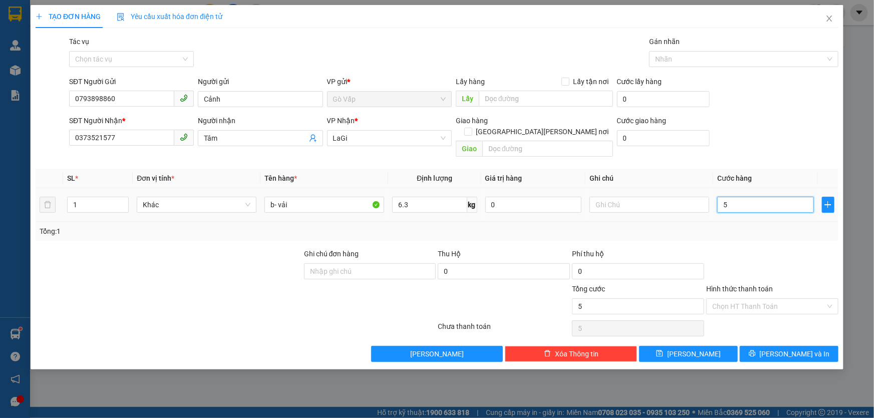
type input "50"
type input "50.000"
click at [732, 261] on div at bounding box center [772, 265] width 134 height 35
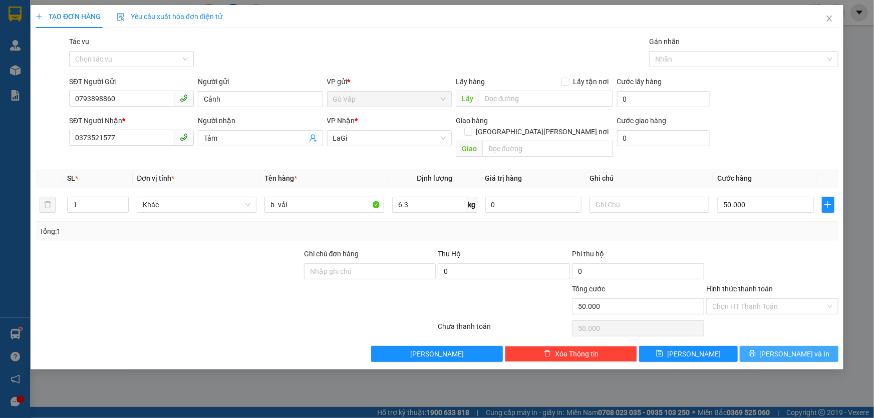
click at [754, 347] on button "[PERSON_NAME] và In" at bounding box center [789, 354] width 99 height 16
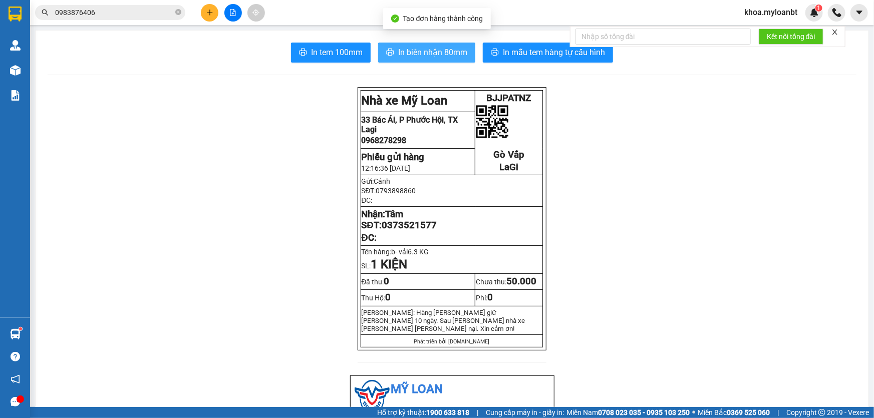
click at [412, 51] on span "In biên nhận 80mm" at bounding box center [432, 52] width 69 height 13
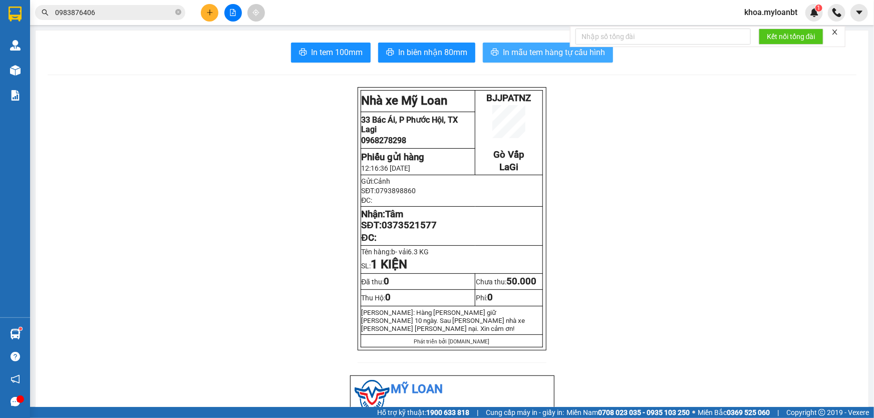
click at [507, 49] on span "In mẫu tem hàng tự cấu hình" at bounding box center [554, 52] width 102 height 13
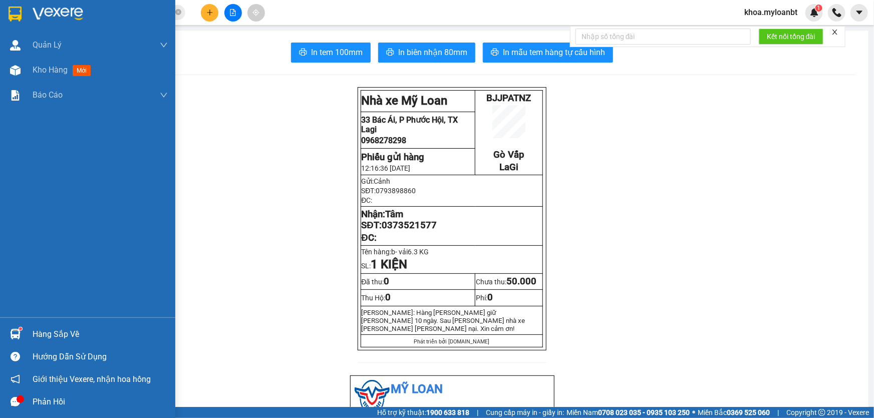
click at [7, 332] on div at bounding box center [16, 335] width 18 height 18
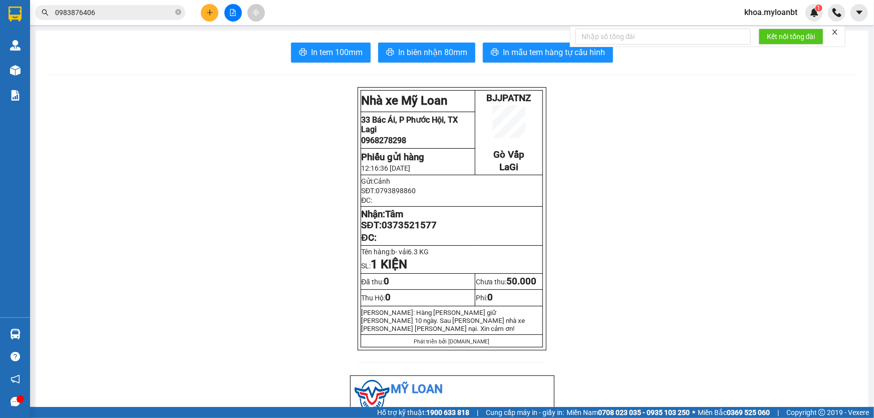
click at [241, 169] on section "Kết quả [PERSON_NAME] ( 4 ) Bộ lọc Mã ĐH Trạng thái Món hàng Thu hộ Tổng [PERSO…" at bounding box center [437, 209] width 874 height 418
